Goal: Task Accomplishment & Management: Use online tool/utility

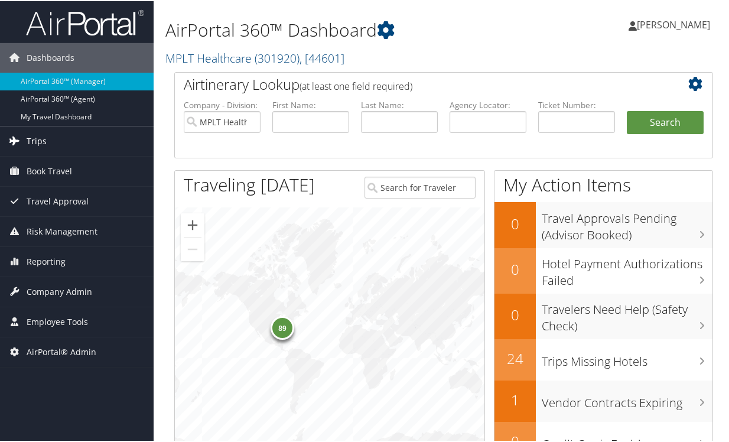
click at [29, 138] on span "Trips" at bounding box center [37, 140] width 20 height 30
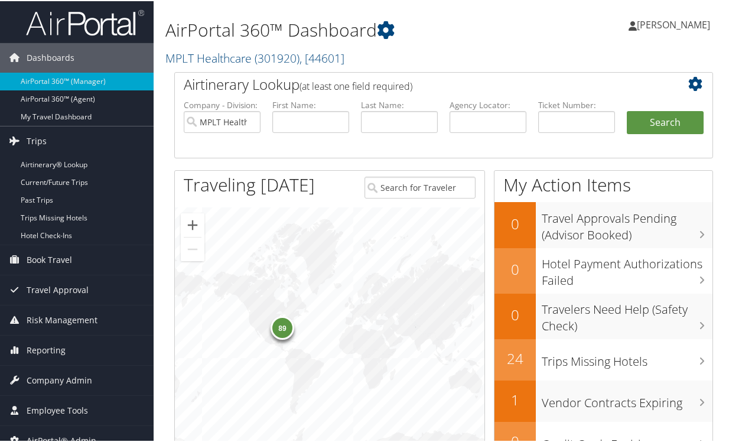
click at [265, 150] on li "Company - Division: MPLT Healthcare" at bounding box center [222, 125] width 89 height 55
click at [36, 163] on link "Airtinerary® Lookup" at bounding box center [77, 164] width 154 height 18
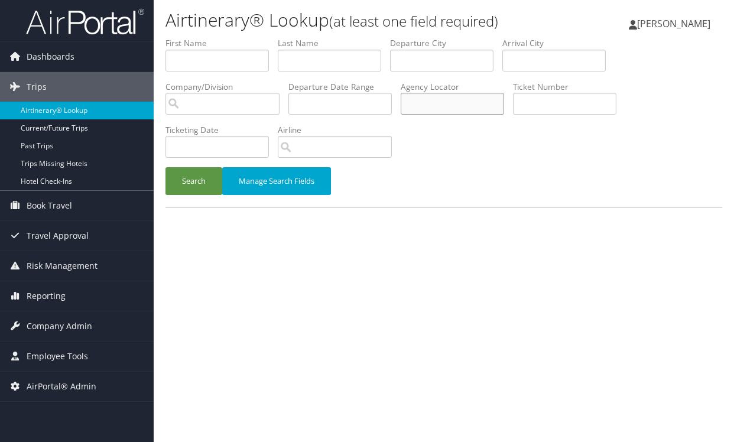
click at [428, 111] on input "text" at bounding box center [452, 104] width 103 height 22
paste input "DLKBHB"
type input "DLKBHB"
click at [177, 184] on button "Search" at bounding box center [193, 181] width 57 height 28
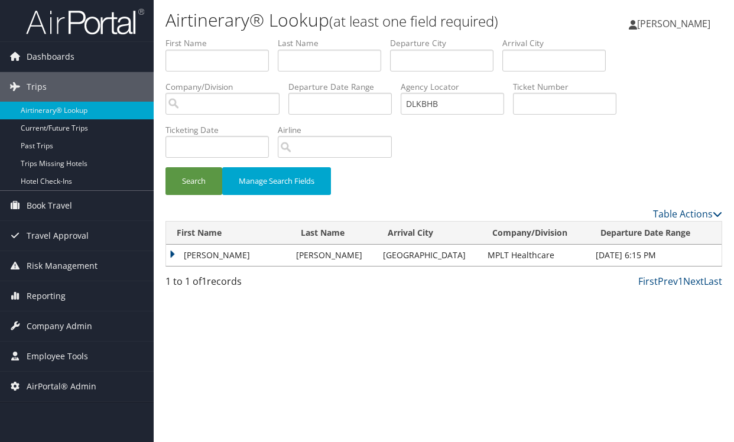
click at [171, 258] on td "SURYA RAMACHANDRAN" at bounding box center [228, 255] width 124 height 21
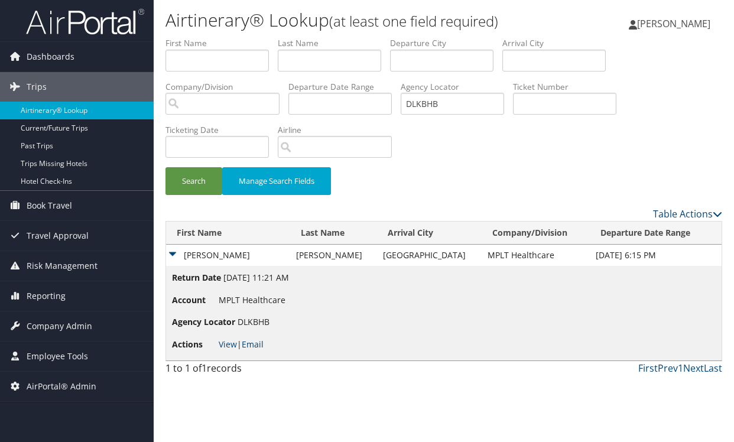
click at [254, 343] on link "Email" at bounding box center [253, 344] width 22 height 11
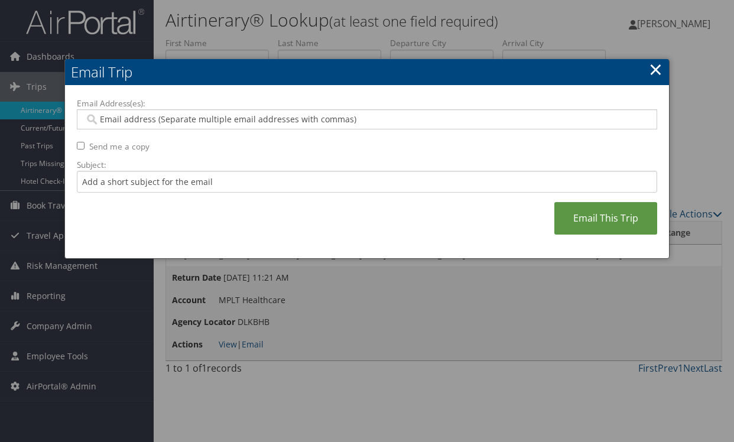
click at [161, 121] on input "Email Address(es):" at bounding box center [367, 119] width 564 height 12
paste input "suryakum@aol.com"
type input "suryakum@aol.com"
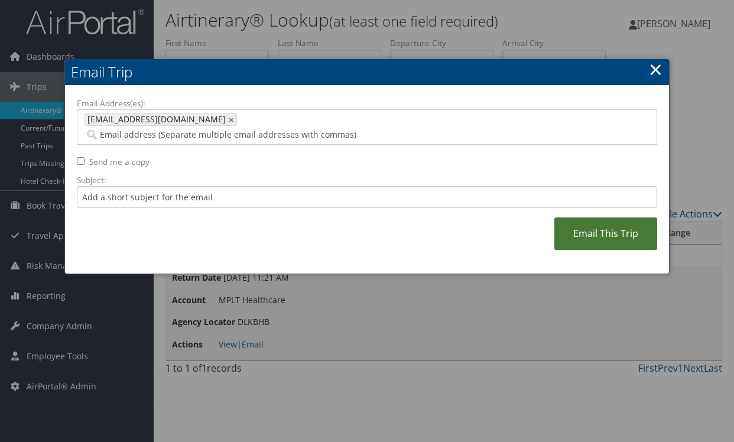
click at [623, 217] on link "Email This Trip" at bounding box center [605, 233] width 103 height 33
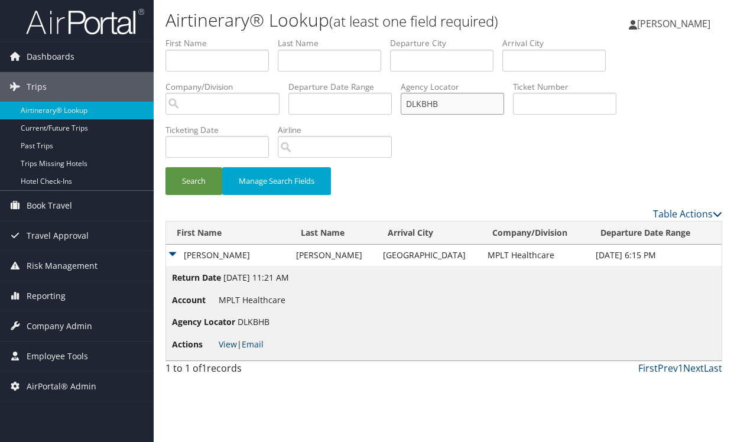
drag, startPoint x: 445, startPoint y: 98, endPoint x: 445, endPoint y: 105, distance: 7.7
click at [446, 102] on input "DLKBHB" at bounding box center [452, 104] width 103 height 22
click at [445, 105] on input "DLKBHB" at bounding box center [452, 104] width 103 height 22
drag, startPoint x: 453, startPoint y: 105, endPoint x: 368, endPoint y: 105, distance: 84.5
click at [368, 37] on ul "First Name Last Name Departure City Arrival City Company/Division Airport/City …" at bounding box center [443, 37] width 557 height 0
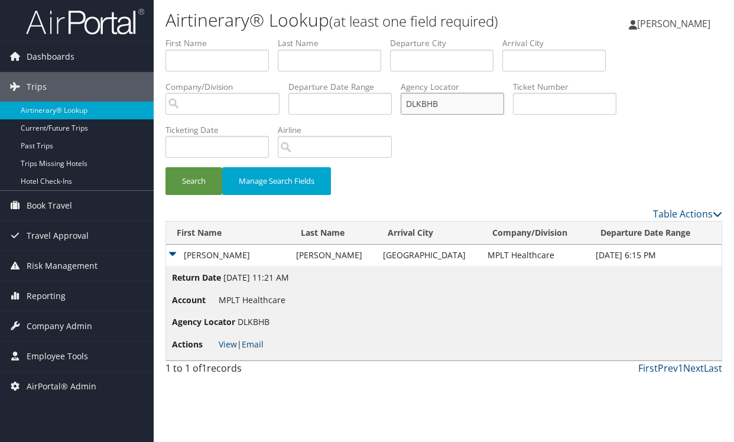
click at [444, 102] on input "DLKBHB" at bounding box center [452, 104] width 103 height 22
drag, startPoint x: 448, startPoint y: 102, endPoint x: 385, endPoint y: 103, distance: 63.2
click at [385, 37] on ul "First Name Last Name Departure City Arrival City Company/Division Airport/City …" at bounding box center [443, 37] width 557 height 0
type input "d9zn0v"
click at [186, 181] on button "Search" at bounding box center [193, 181] width 57 height 28
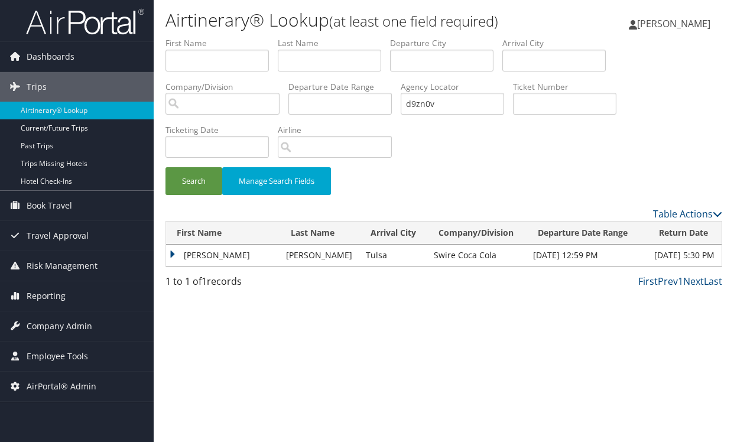
click at [176, 259] on td "MATTHEW JOHN" at bounding box center [223, 255] width 114 height 21
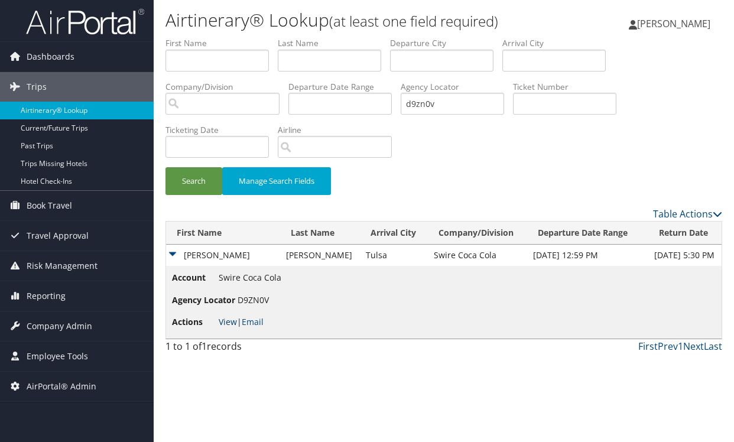
click at [228, 323] on link "View" at bounding box center [228, 321] width 18 height 11
click at [72, 325] on span "Company Admin" at bounding box center [60, 326] width 66 height 30
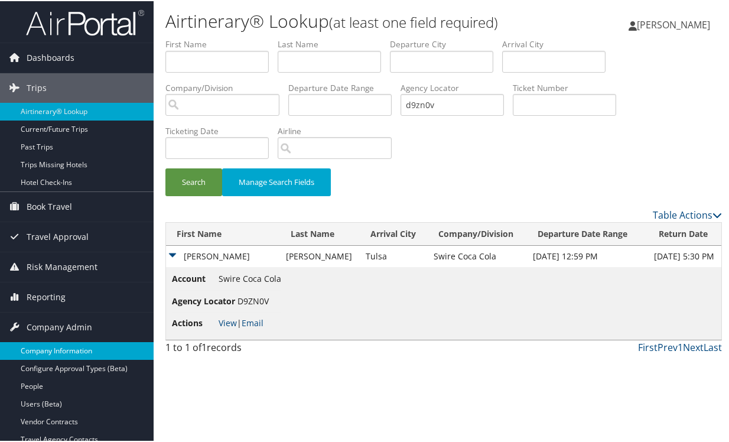
click at [65, 355] on link "Company Information" at bounding box center [77, 350] width 154 height 18
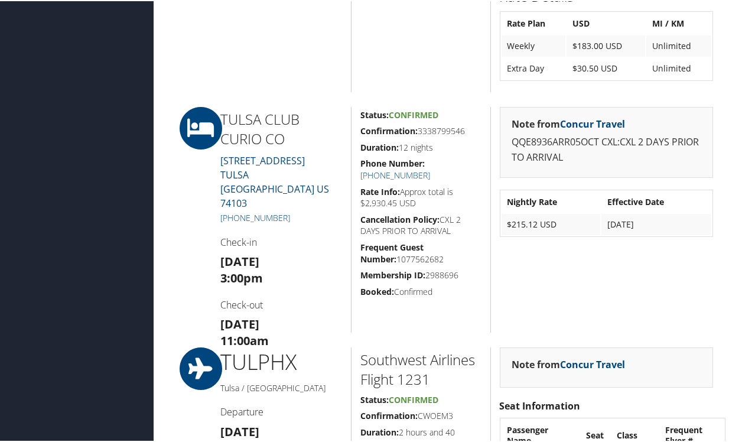
scroll to position [1005, 0]
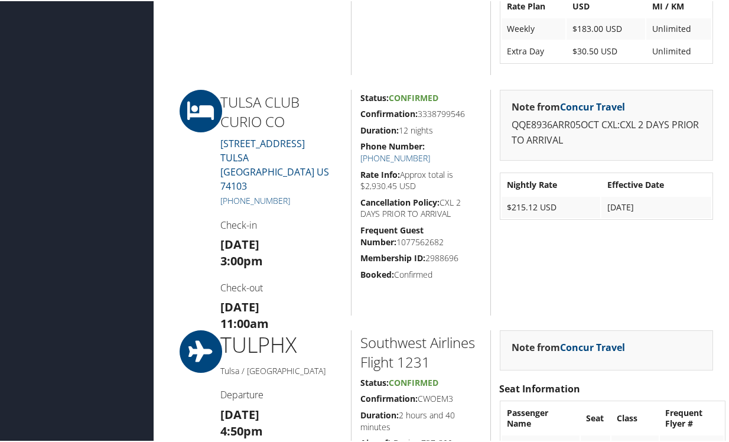
click at [309, 298] on h3 "Fri 17 Oct 11:00am" at bounding box center [281, 314] width 122 height 33
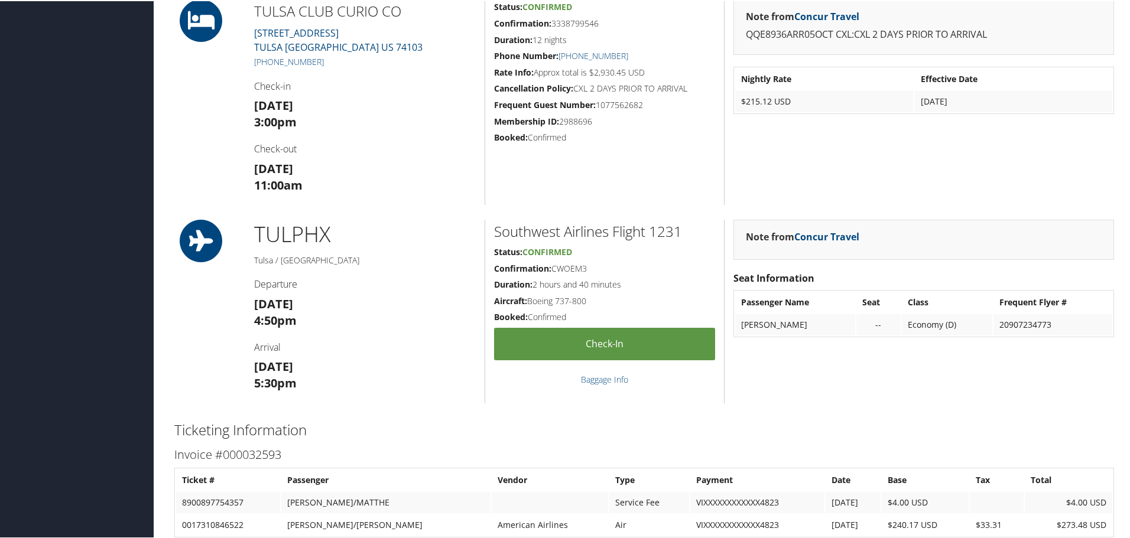
scroll to position [902, 0]
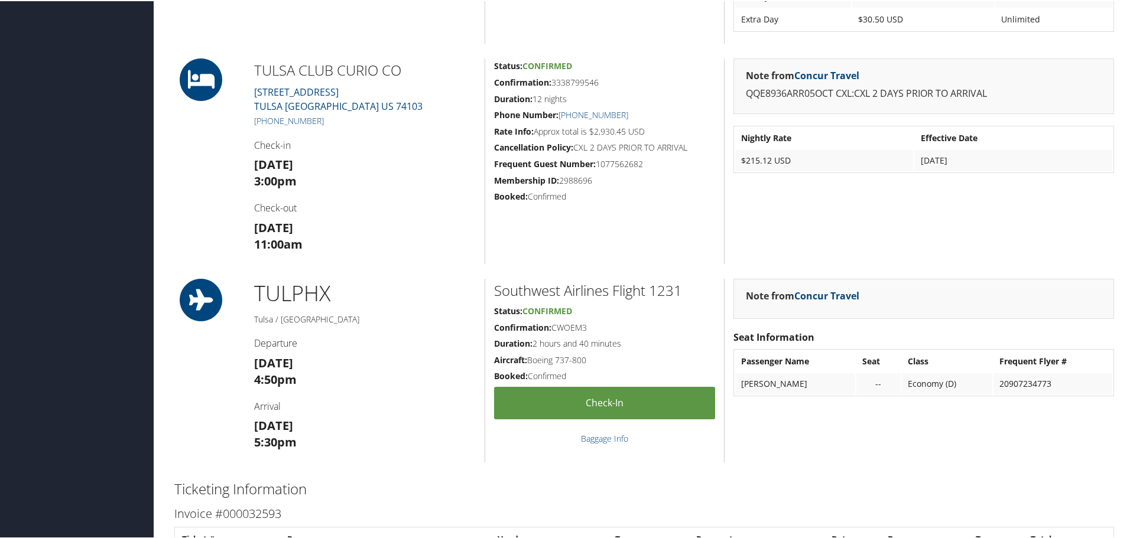
click at [648, 234] on div "Status: Confirmed Confirmation: 3338799546 Duration: 12 nights Phone Number: +1…" at bounding box center [604, 160] width 239 height 206
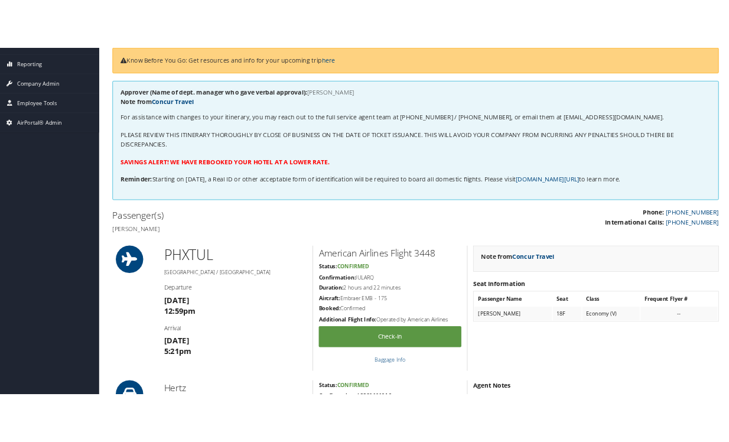
scroll to position [134, 0]
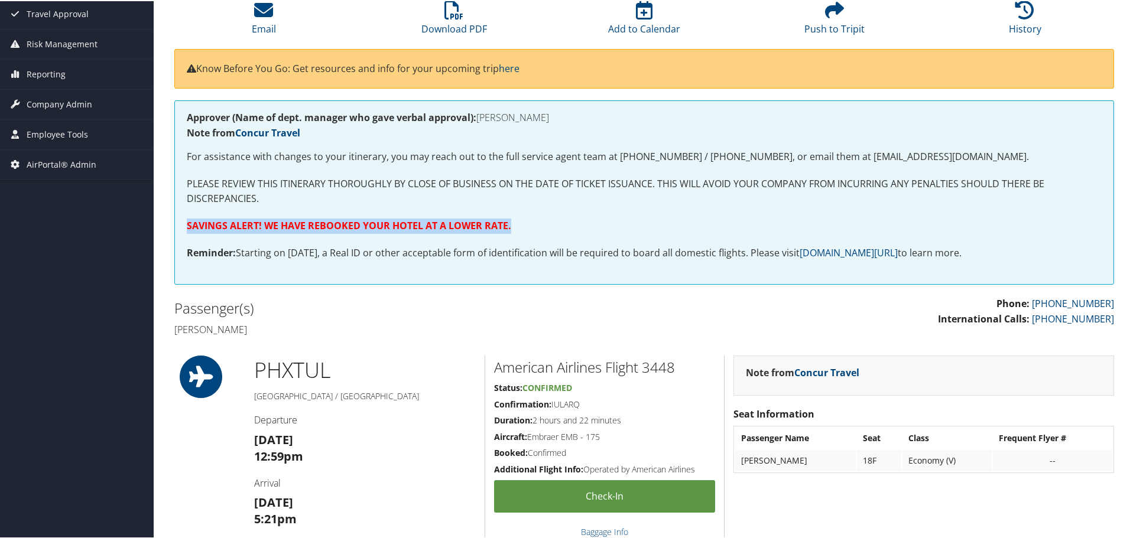
drag, startPoint x: 523, startPoint y: 227, endPoint x: 185, endPoint y: 223, distance: 338.1
click at [185, 223] on div "Approver (Name of dept. manager who gave verbal approval): ROB HUMBERT Note fro…" at bounding box center [644, 191] width 940 height 184
copy strong "SAVINGS ALERT! WE HAVE REBOOKED YOUR HOTEL AT A LOWER RATE."
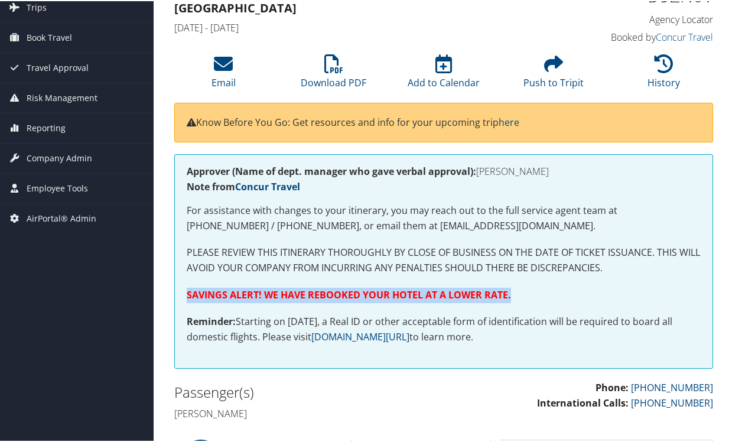
scroll to position [75, 0]
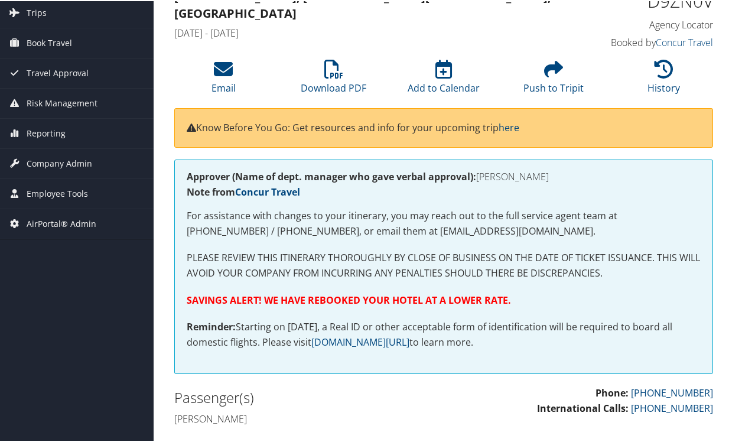
click at [311, 314] on div "Approver (Name of dept. manager who gave verbal approval): ROB HUMBERT Note fro…" at bounding box center [443, 265] width 539 height 215
click at [304, 241] on div "Approver (Name of dept. manager who gave verbal approval): ROB HUMBERT Note fro…" at bounding box center [443, 265] width 539 height 215
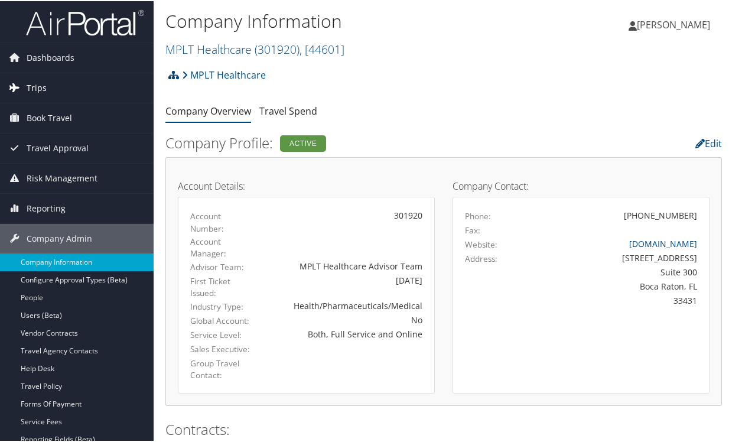
click at [36, 87] on span "Trips" at bounding box center [37, 87] width 20 height 30
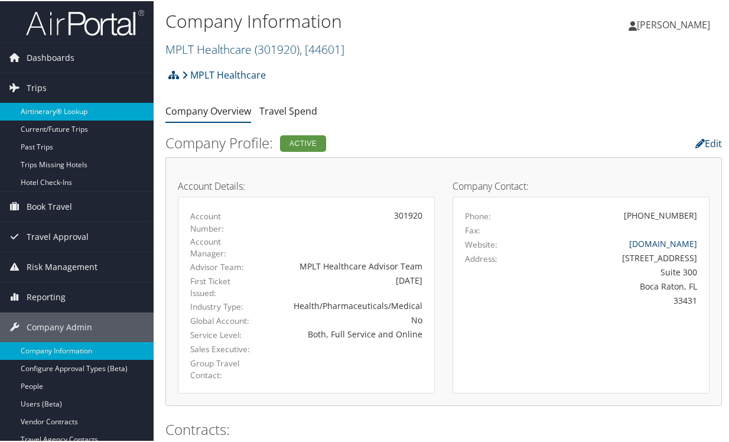
click at [46, 111] on link "Airtinerary® Lookup" at bounding box center [77, 111] width 154 height 18
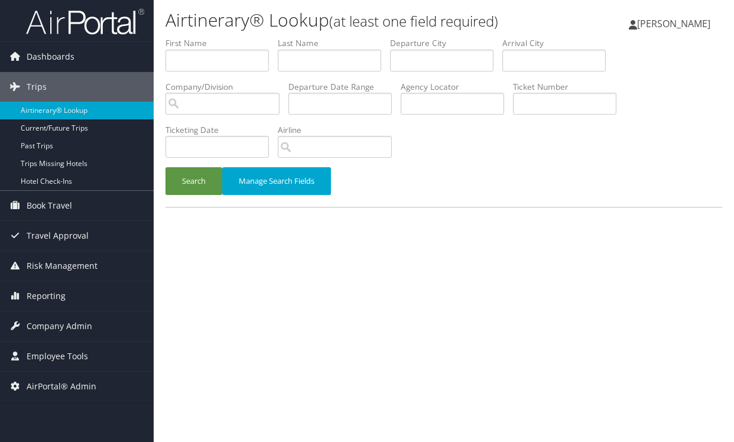
drag, startPoint x: 301, startPoint y: 283, endPoint x: 317, endPoint y: 203, distance: 80.8
click at [301, 283] on div "Airtinerary® Lookup (at least one field required) [PERSON_NAME] [PERSON_NAME] M…" at bounding box center [444, 221] width 580 height 442
click at [422, 106] on input "text" at bounding box center [452, 104] width 103 height 22
paste input "DMJ6BV"
type input "DMJ6BV"
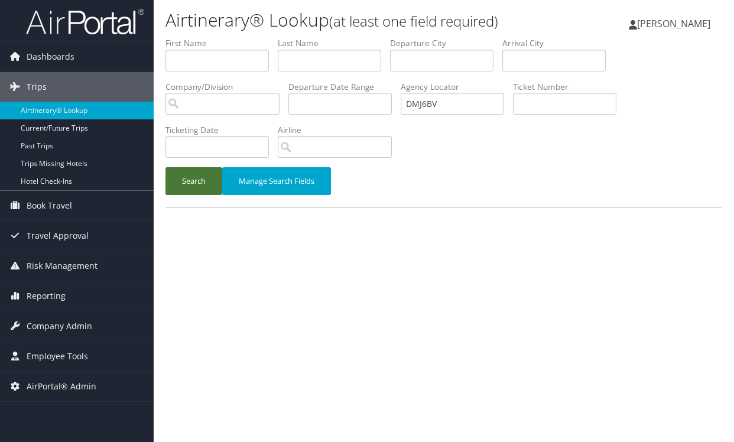
click at [198, 185] on button "Search" at bounding box center [193, 181] width 57 height 28
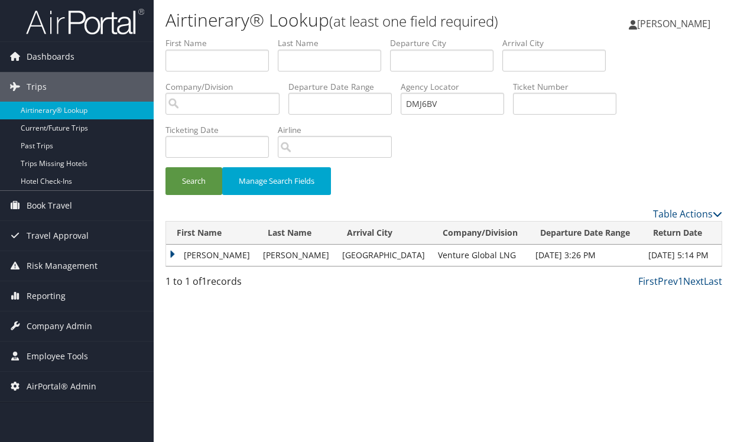
click at [176, 254] on td "DOUGLAS MICHAEL" at bounding box center [211, 255] width 91 height 21
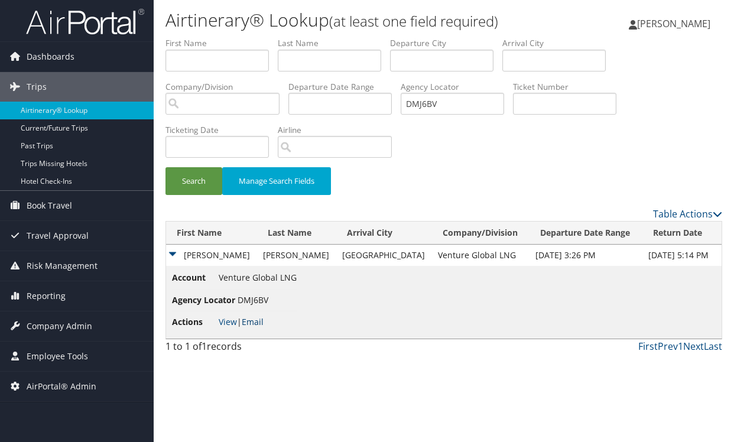
click at [260, 324] on link "Email" at bounding box center [253, 321] width 22 height 11
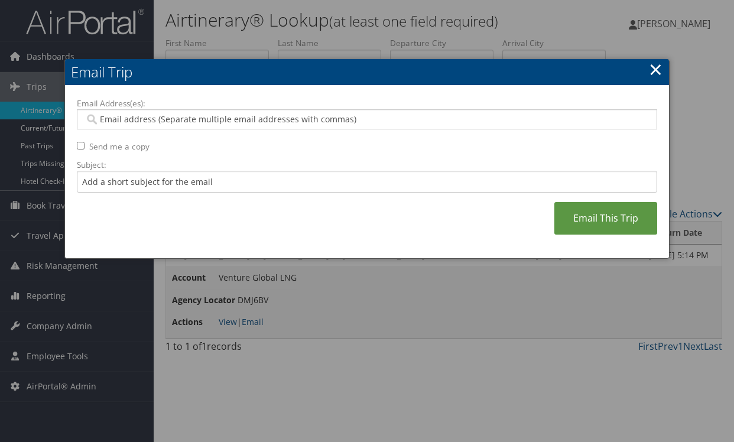
click at [186, 121] on input "Email Address(es):" at bounding box center [367, 119] width 564 height 12
paste input "MYU@VENTUREGLOBALLNG.COM"
type input "MYU@VENTUREGLOBALLNG.COM"
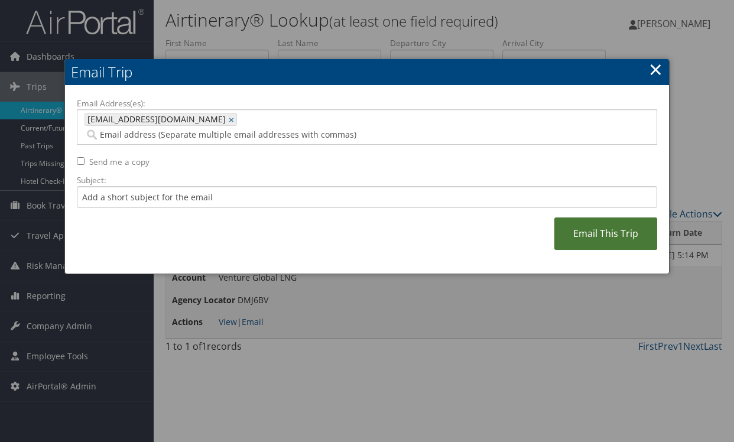
click at [599, 220] on link "Email This Trip" at bounding box center [605, 233] width 103 height 33
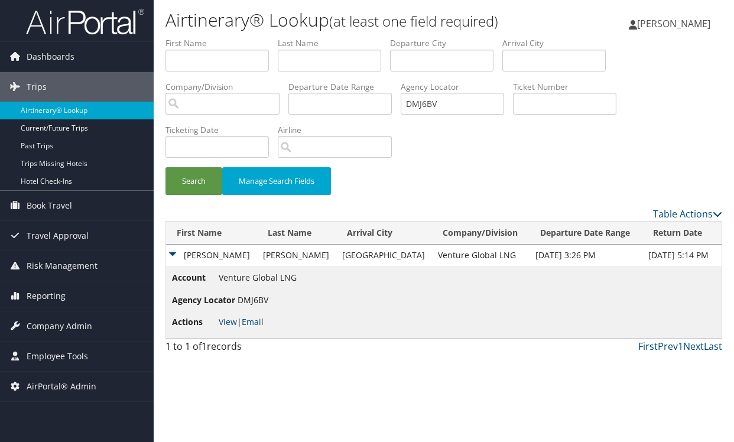
click at [318, 124] on label "Airline" at bounding box center [339, 130] width 123 height 12
drag, startPoint x: 454, startPoint y: 98, endPoint x: 329, endPoint y: 98, distance: 125.3
click at [329, 37] on ul "First Name Last Name Departure City Arrival City Company/Division Airport/City …" at bounding box center [443, 37] width 557 height 0
type input "dmj7fx"
click at [165, 167] on button "Search" at bounding box center [193, 181] width 57 height 28
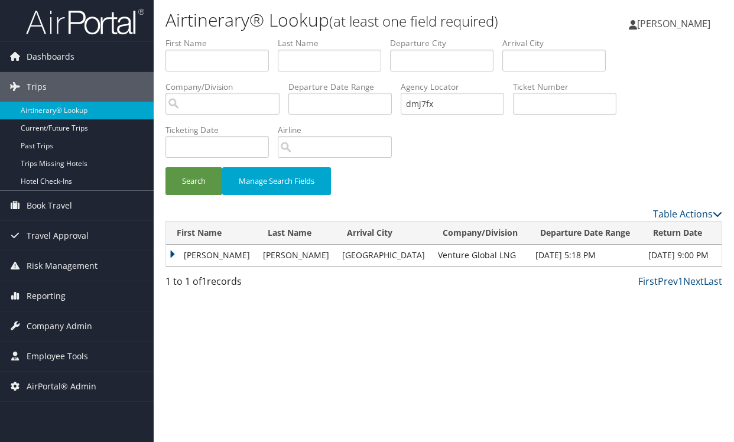
click at [171, 255] on td "DOUGLAS MICHAEL" at bounding box center [211, 255] width 91 height 21
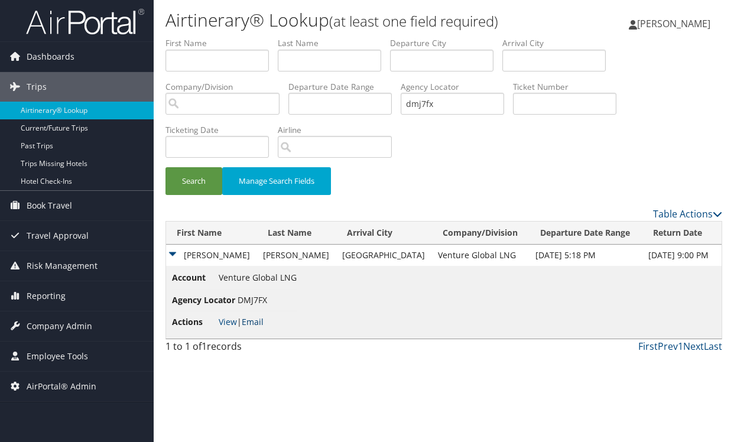
click at [262, 324] on link "Email" at bounding box center [253, 321] width 22 height 11
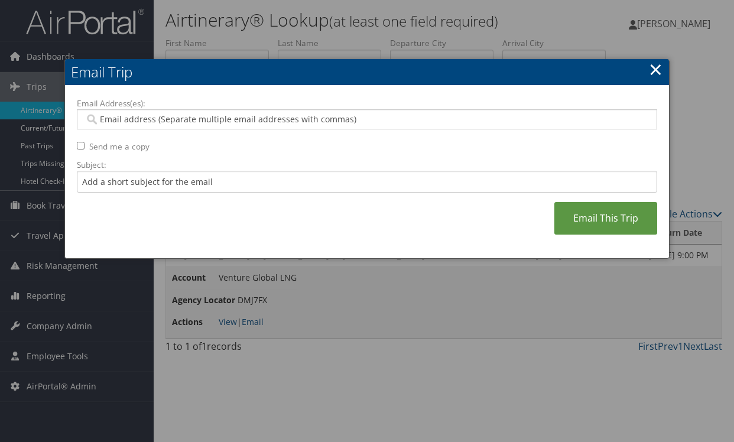
click at [294, 111] on div at bounding box center [367, 119] width 580 height 20
paste input "MYU@VENTUREGLOBALLNG.COM"
type input "MYU@VENTUREGLOBALLNG.COM"
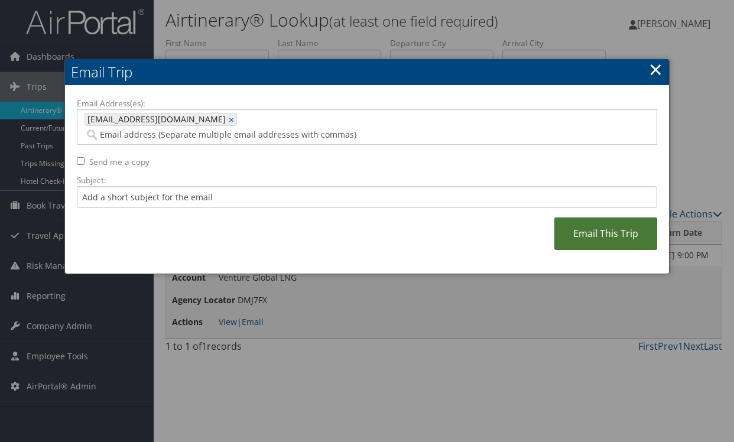
click at [612, 217] on link "Email This Trip" at bounding box center [605, 233] width 103 height 33
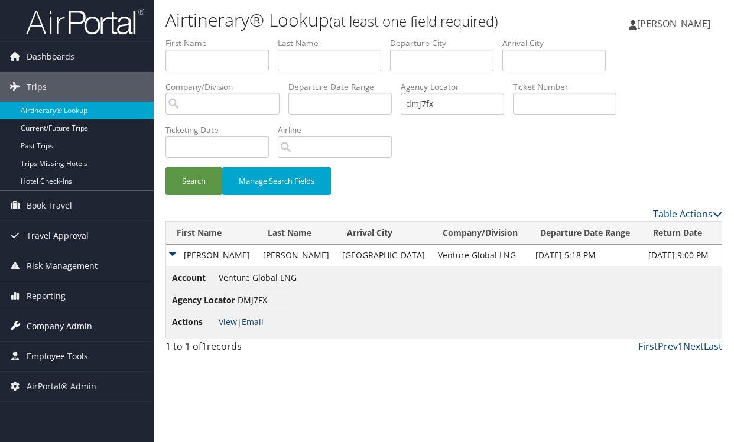
click at [67, 328] on span "Company Admin" at bounding box center [60, 326] width 66 height 30
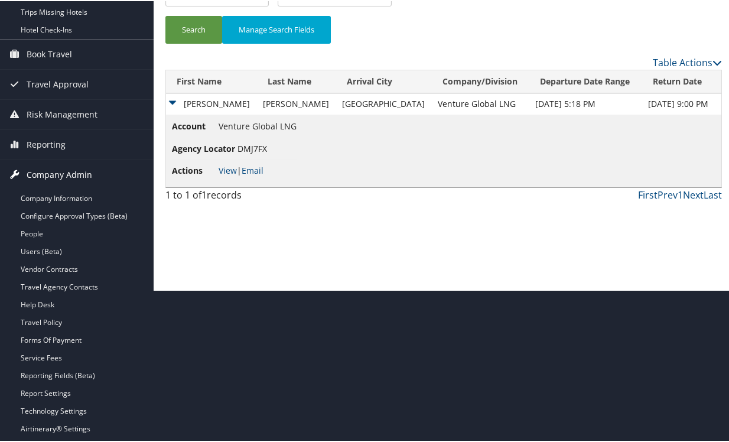
scroll to position [236, 0]
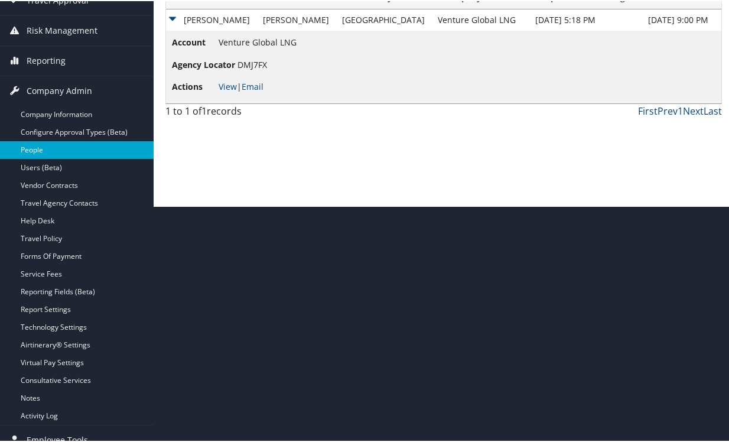
click at [28, 155] on link "People" at bounding box center [77, 149] width 154 height 18
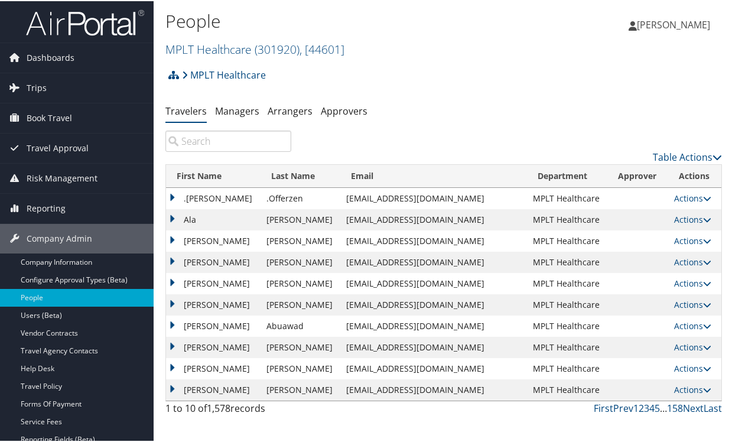
click at [230, 142] on input "search" at bounding box center [228, 139] width 126 height 21
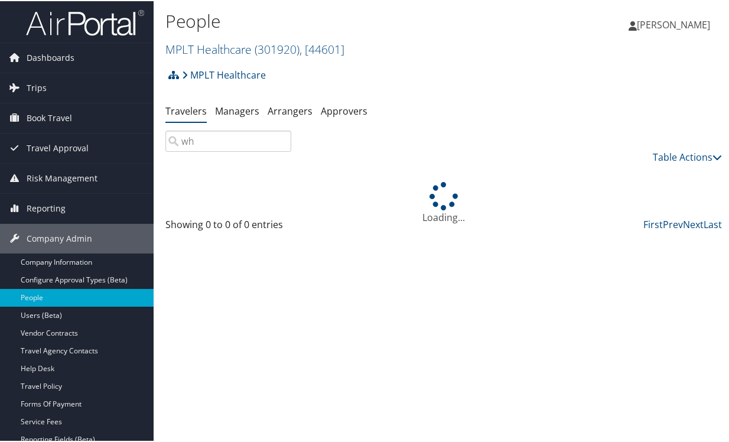
type input "w"
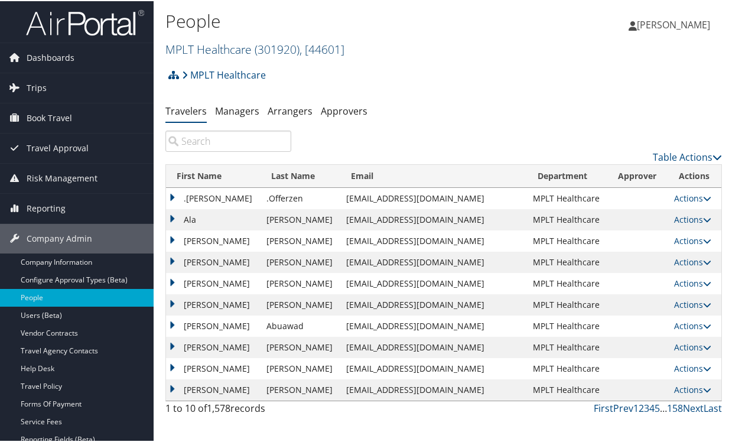
click at [270, 53] on span "( 301920 )" at bounding box center [277, 48] width 45 height 16
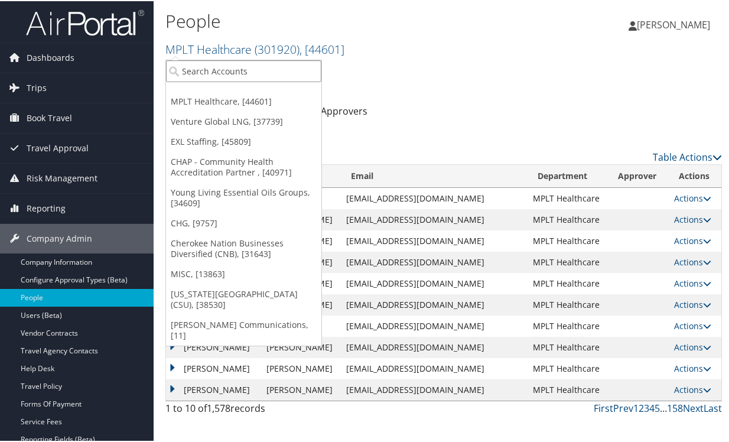
click at [256, 69] on input "search" at bounding box center [243, 70] width 155 height 22
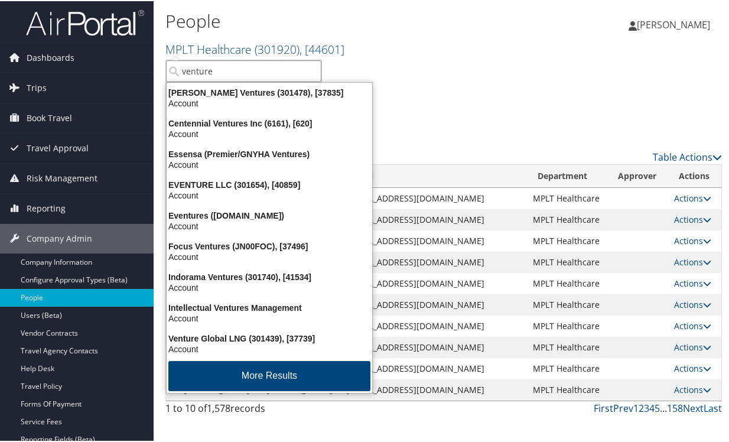
type input "venture g"
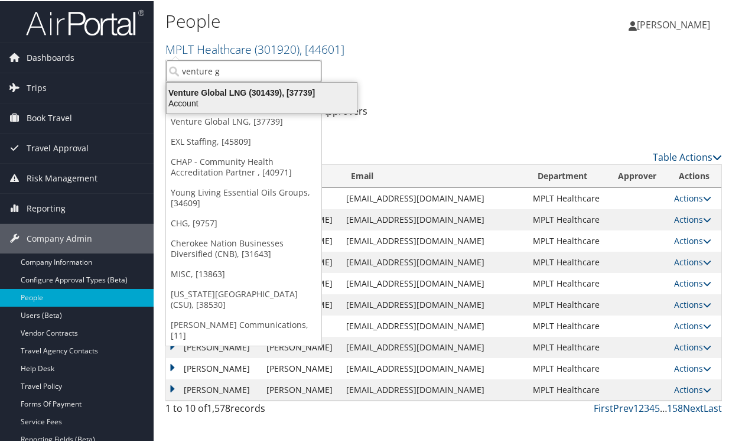
click at [230, 102] on div "Account" at bounding box center [262, 102] width 204 height 11
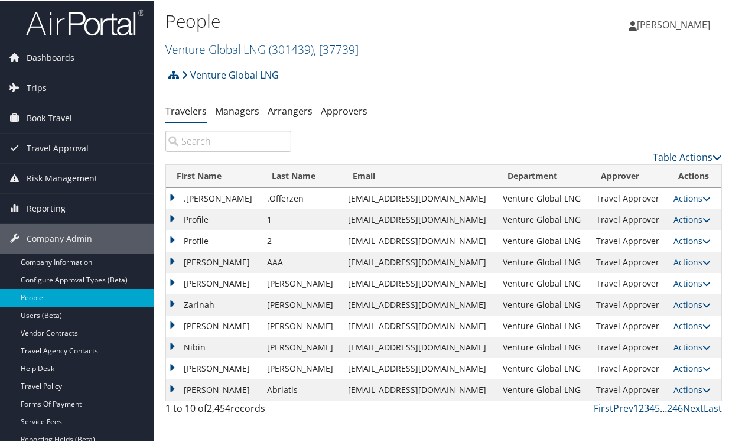
click at [228, 139] on input "search" at bounding box center [228, 139] width 126 height 21
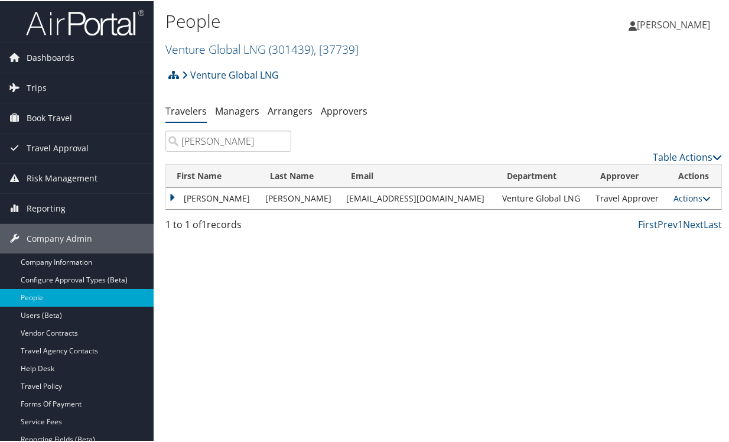
type input "[PERSON_NAME]"
click at [689, 196] on link "Actions" at bounding box center [692, 196] width 37 height 11
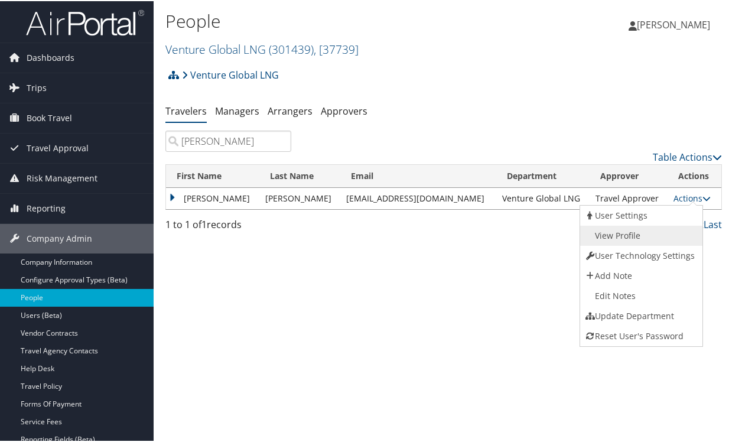
click at [634, 234] on link "View Profile" at bounding box center [640, 235] width 120 height 20
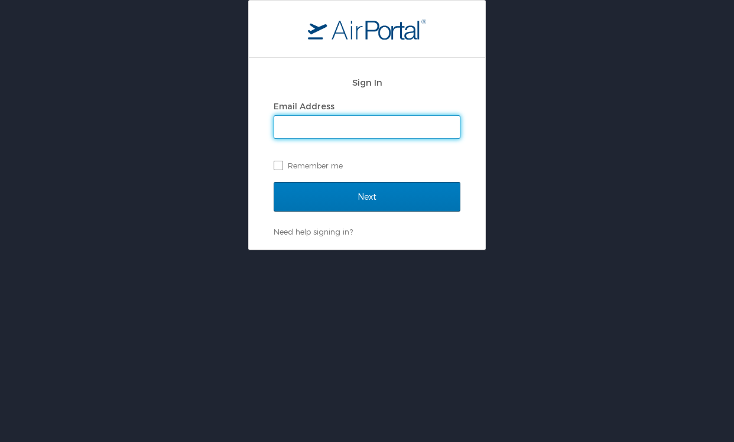
type input "[PERSON_NAME][EMAIL_ADDRESS][PERSON_NAME][DOMAIN_NAME]"
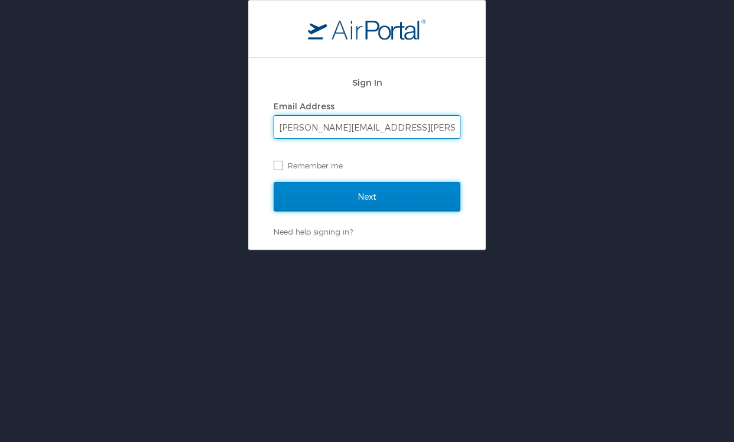
click at [362, 196] on input "Next" at bounding box center [367, 197] width 187 height 30
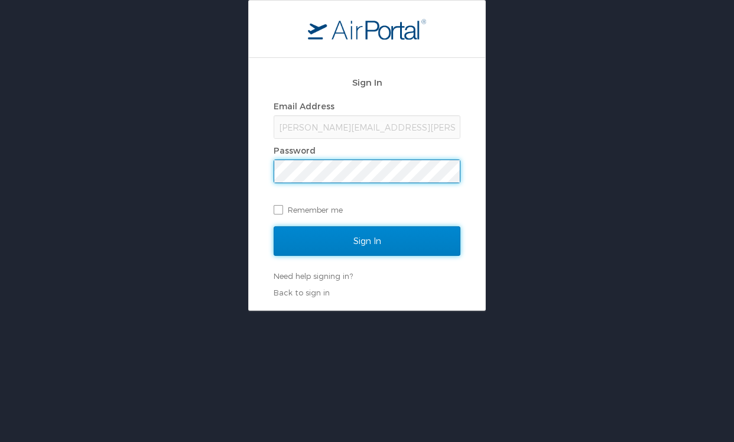
click at [383, 239] on input "Sign In" at bounding box center [367, 241] width 187 height 30
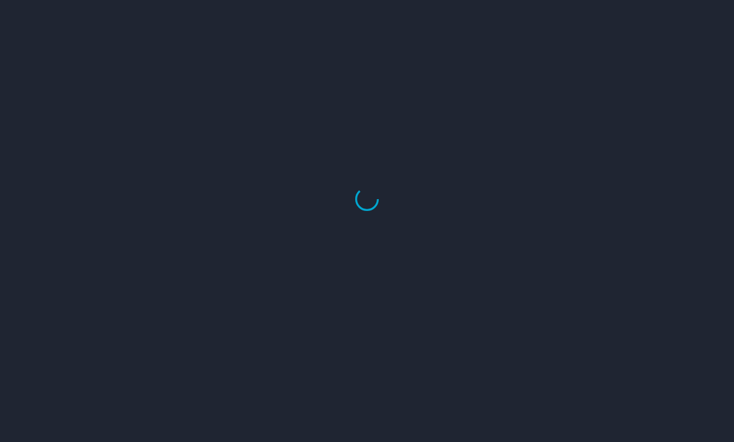
select select "US"
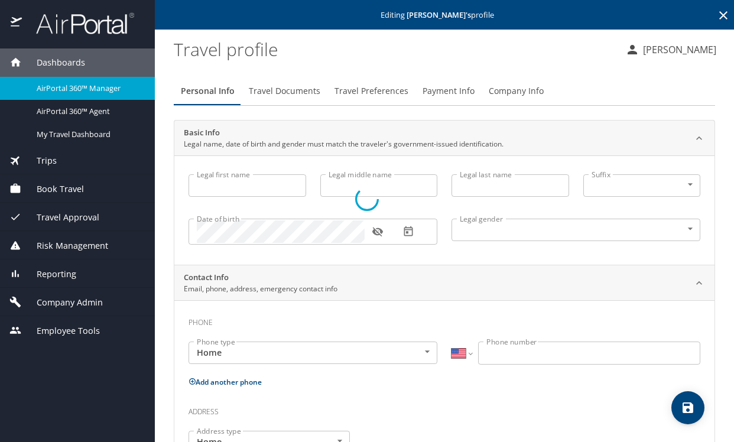
type input "[PERSON_NAME]"
type input "Male"
type input "Singapore"
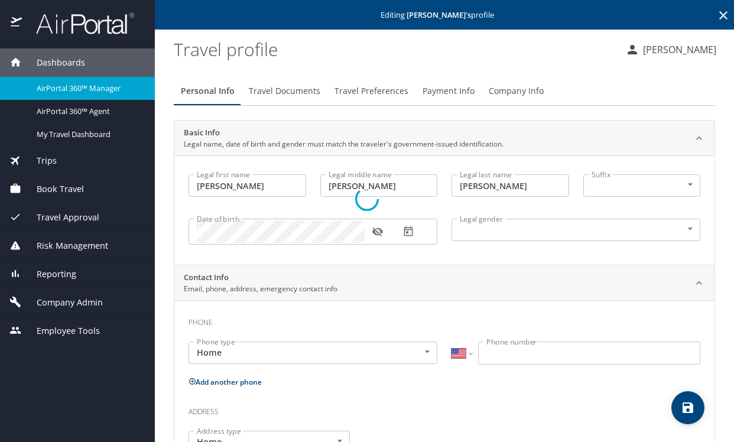
type input "United States of America"
type input "Virginia"
select select "SG"
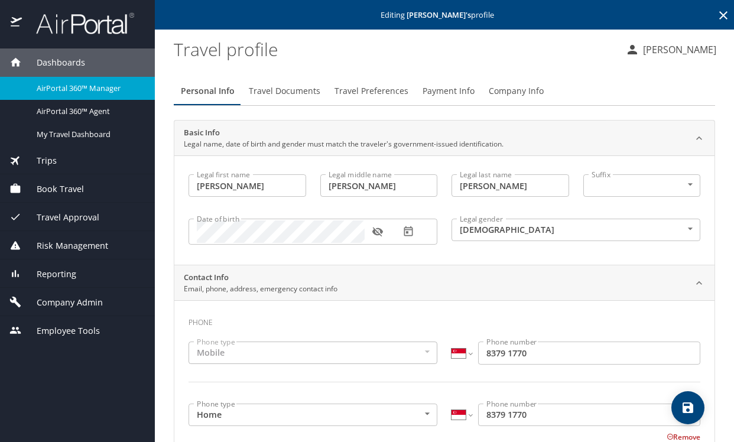
click at [716, 16] on icon at bounding box center [723, 15] width 14 height 14
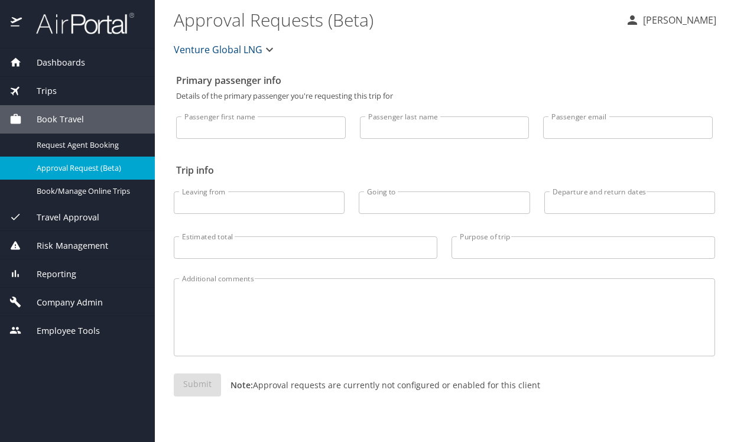
click at [279, 342] on textarea "Additional comments" at bounding box center [444, 318] width 525 height 56
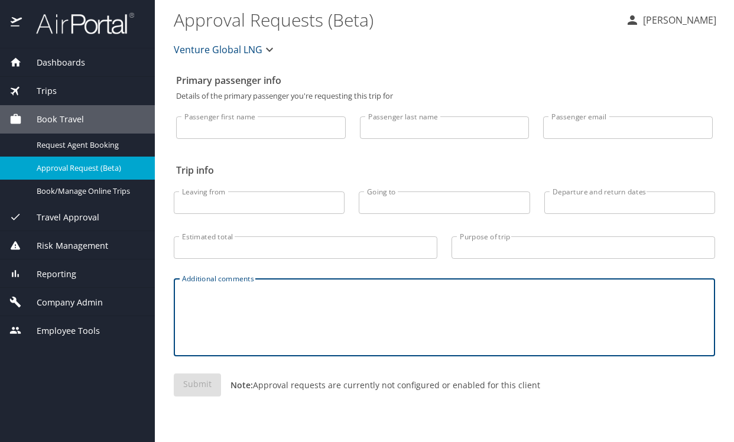
click at [93, 297] on span "Company Admin" at bounding box center [62, 302] width 81 height 13
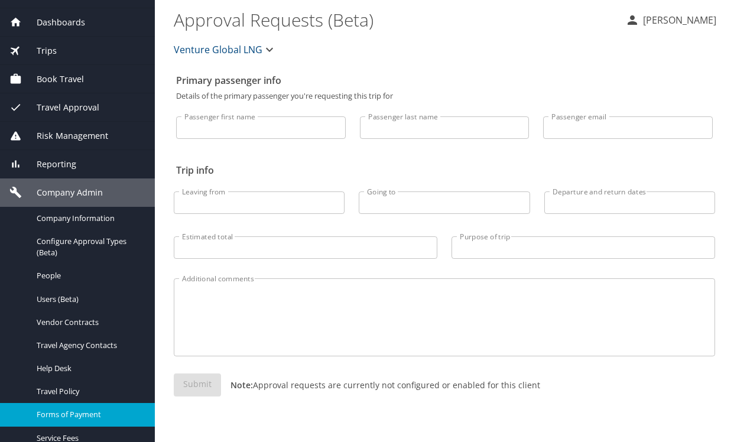
scroll to position [177, 0]
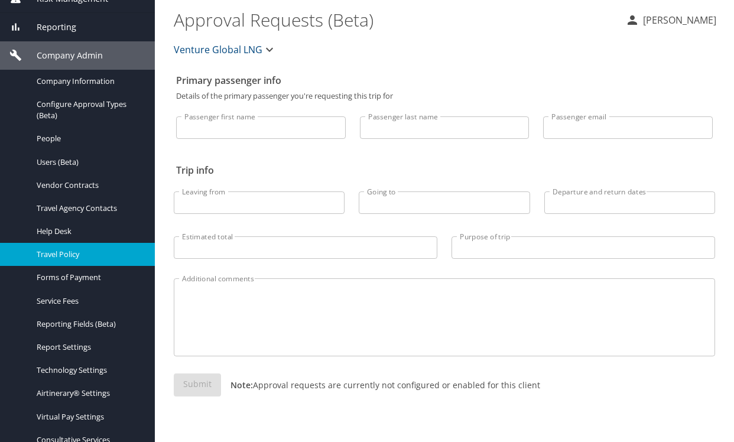
click at [64, 249] on span "Travel Policy" at bounding box center [89, 254] width 104 height 11
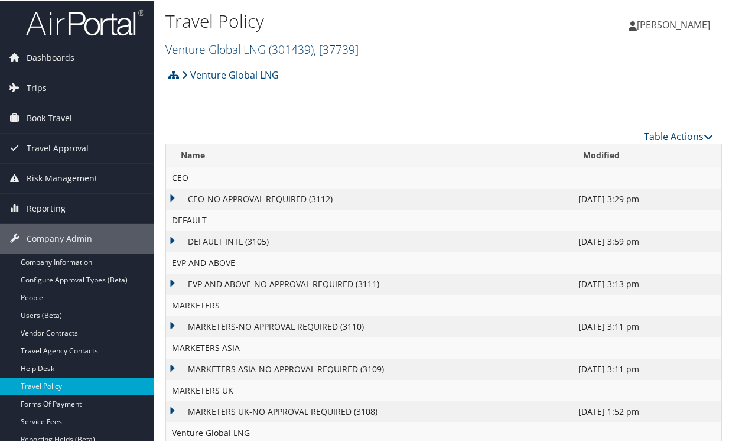
click at [276, 46] on span "( 301439 )" at bounding box center [291, 48] width 45 height 16
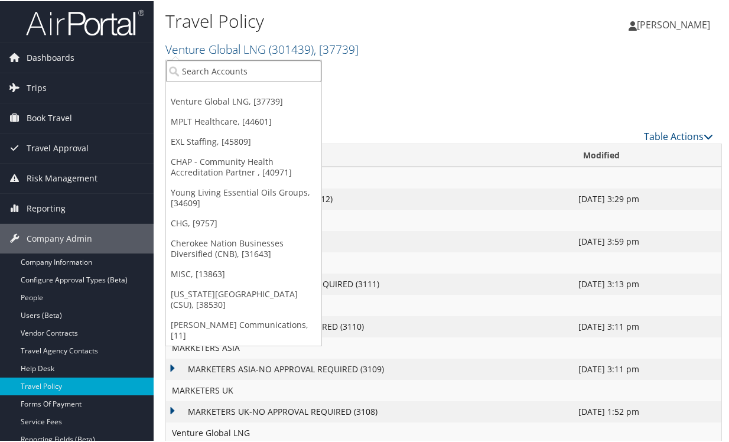
click at [233, 68] on input "search" at bounding box center [243, 70] width 155 height 22
type input "chg"
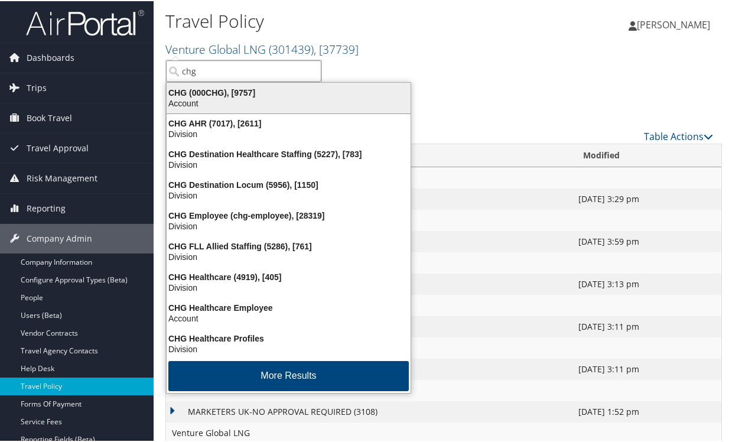
click at [228, 99] on div "Account" at bounding box center [289, 102] width 258 height 11
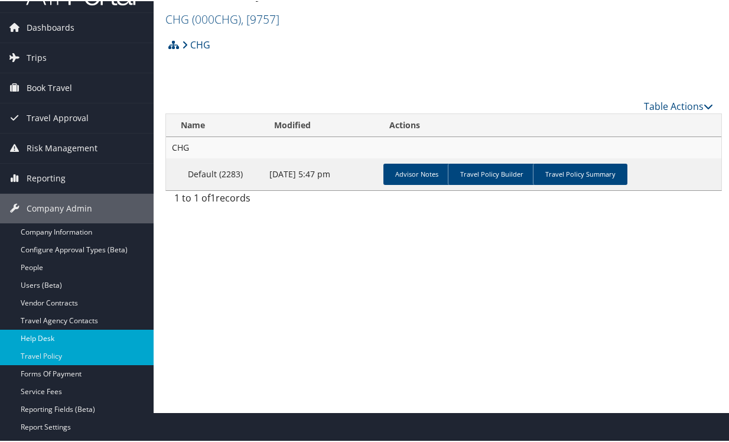
scroll to position [118, 0]
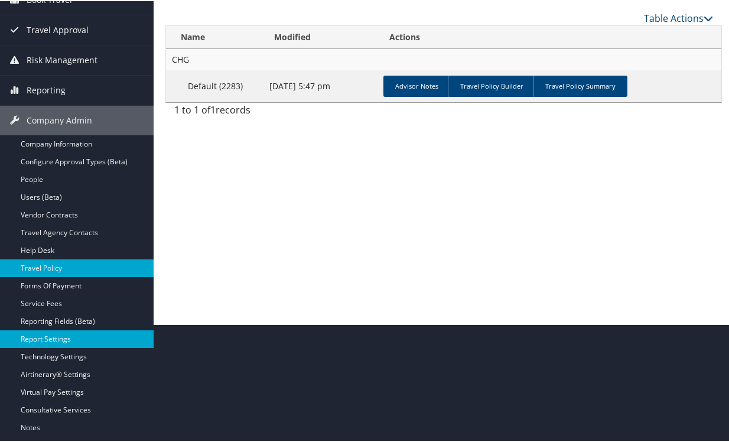
click at [52, 336] on link "Report Settings" at bounding box center [77, 338] width 154 height 18
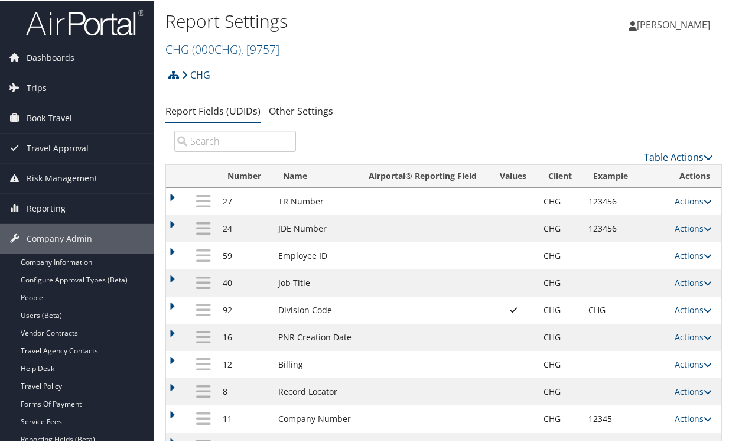
click at [704, 204] on icon at bounding box center [708, 200] width 8 height 8
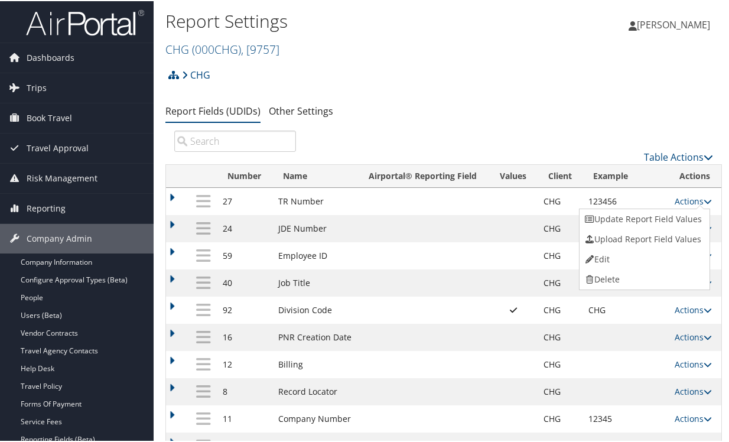
click at [564, 114] on ul "Report Fields (UDIDs) Other Settings" at bounding box center [443, 110] width 557 height 21
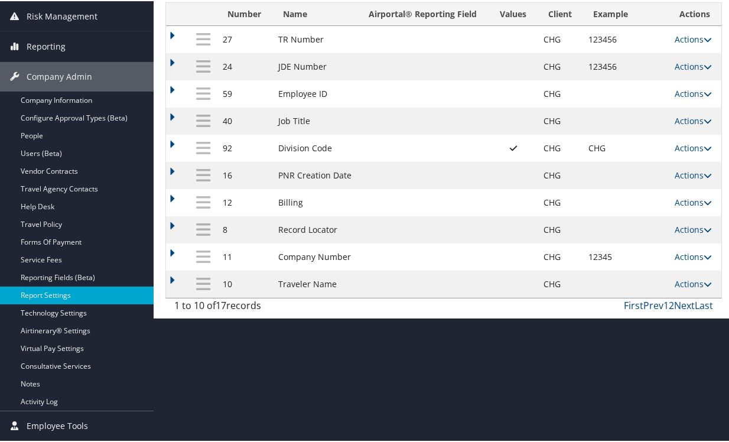
scroll to position [190, 0]
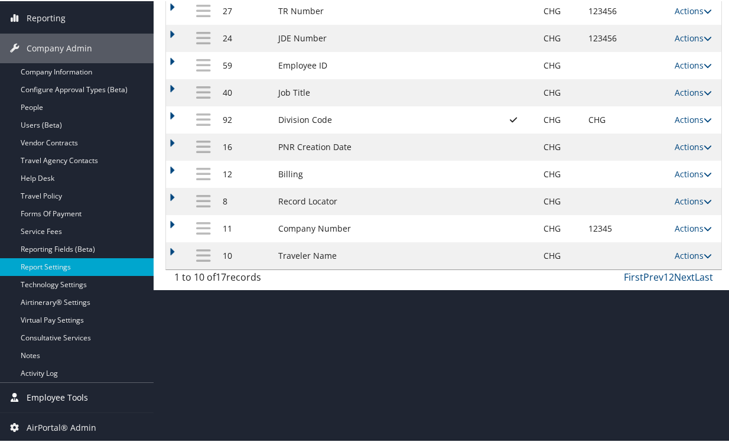
click at [63, 397] on span "Employee Tools" at bounding box center [57, 397] width 61 height 30
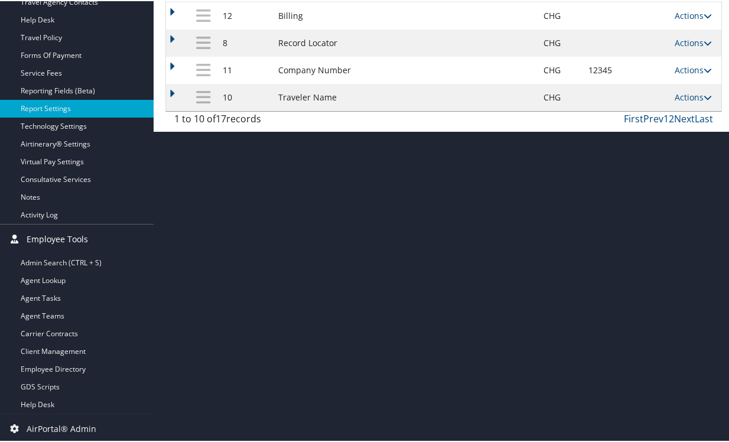
scroll to position [350, 0]
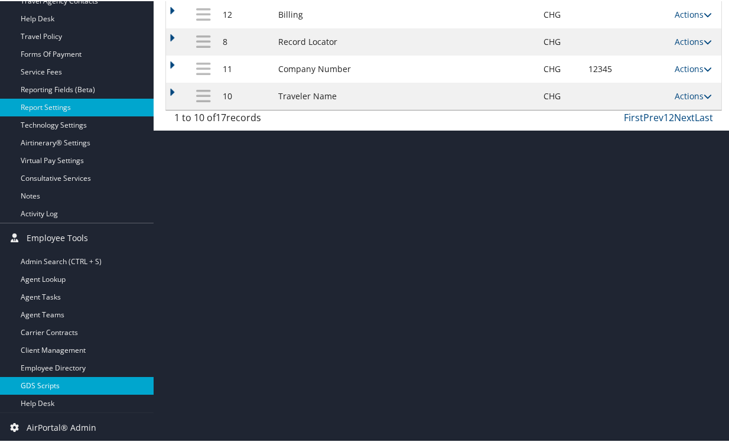
click at [41, 382] on link "GDS Scripts" at bounding box center [77, 385] width 154 height 18
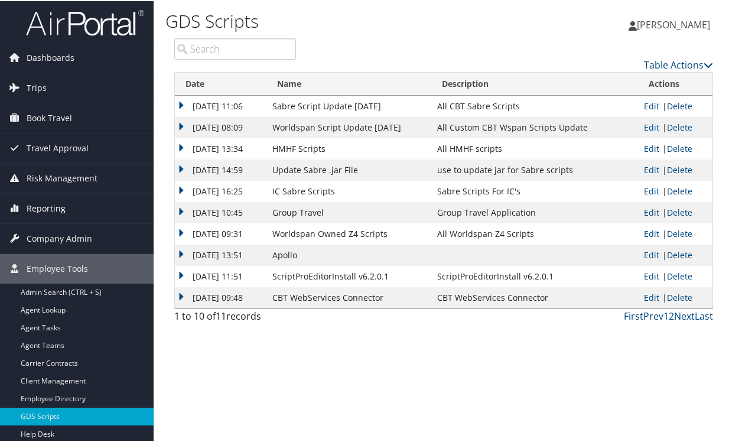
click at [56, 209] on span "Reporting" at bounding box center [46, 208] width 39 height 30
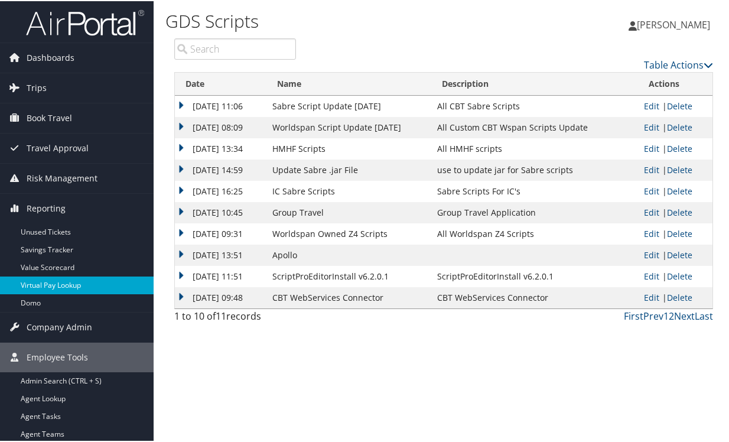
click at [47, 285] on link "Virtual Pay Lookup" at bounding box center [77, 284] width 154 height 18
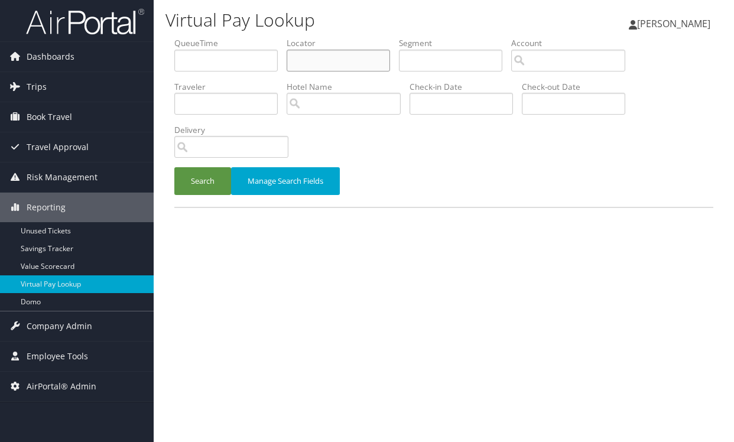
click at [331, 62] on input "text" at bounding box center [338, 61] width 103 height 22
paste input "DFJF1T"
type input "DFJF1T"
drag, startPoint x: 203, startPoint y: 183, endPoint x: 197, endPoint y: 177, distance: 8.0
click at [203, 182] on button "Search" at bounding box center [202, 181] width 57 height 28
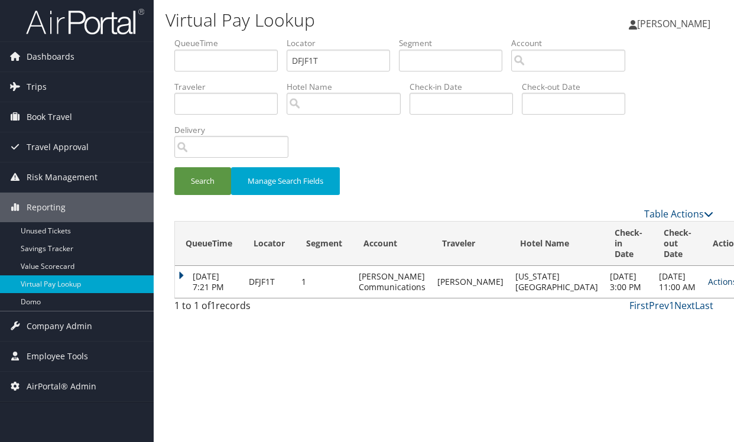
click at [733, 286] on icon at bounding box center [741, 282] width 8 height 8
click at [495, 339] on div "Virtual Pay Lookup [PERSON_NAME] [PERSON_NAME] My Settings Travel Agency Contac…" at bounding box center [444, 221] width 580 height 442
click at [472, 342] on div "Virtual Pay Lookup [PERSON_NAME] [PERSON_NAME] My Settings Travel Agency Contac…" at bounding box center [444, 221] width 580 height 442
click at [733, 286] on icon at bounding box center [741, 282] width 8 height 8
click at [656, 329] on link "Logs" at bounding box center [661, 324] width 74 height 20
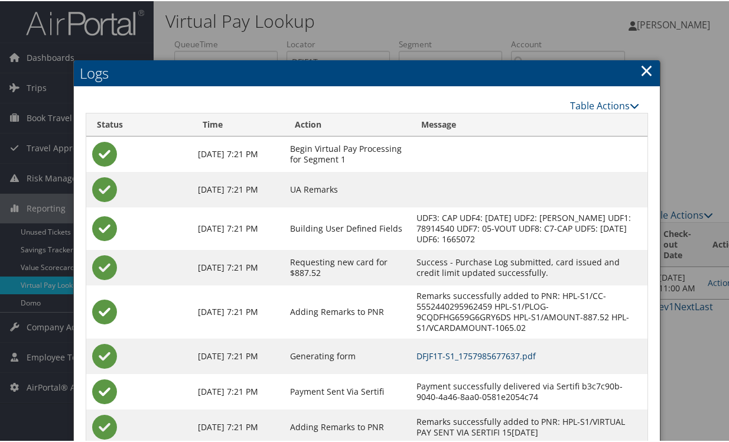
click at [457, 357] on link "DFJF1T-S1_1757985677637.pdf" at bounding box center [476, 354] width 119 height 11
